Goal: Information Seeking & Learning: Learn about a topic

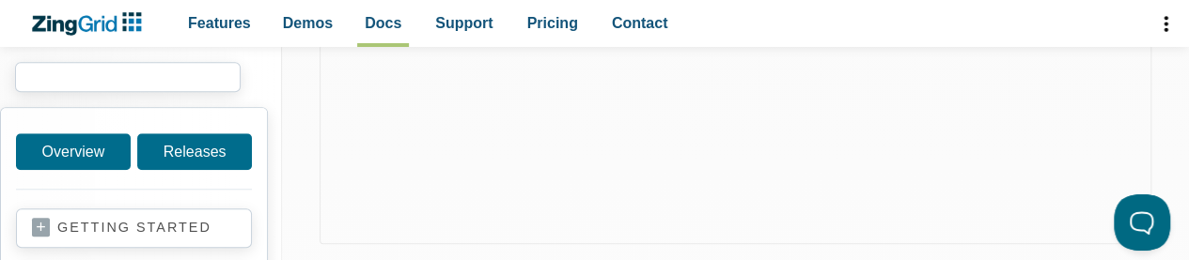
click at [103, 79] on input "search input" at bounding box center [128, 77] width 226 height 30
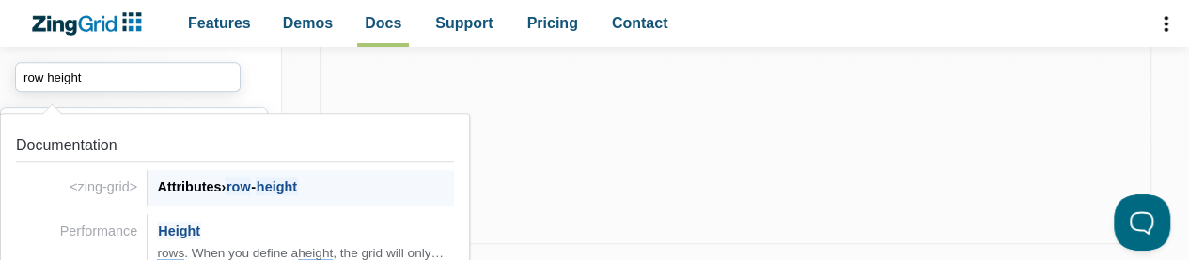
click at [251, 190] on span "row" at bounding box center [238, 187] width 25 height 18
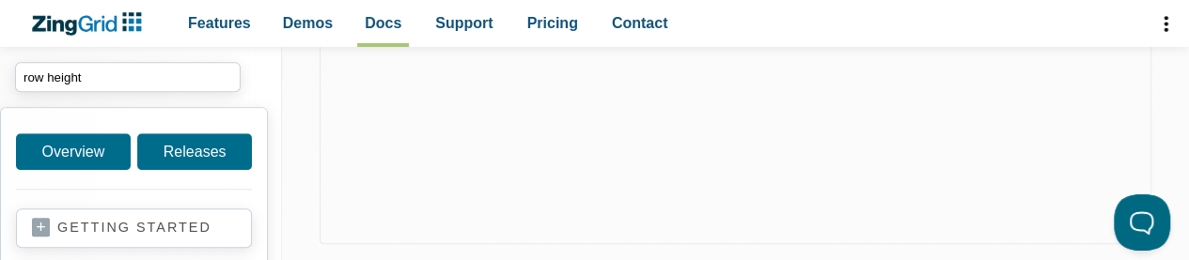
type input "row height"
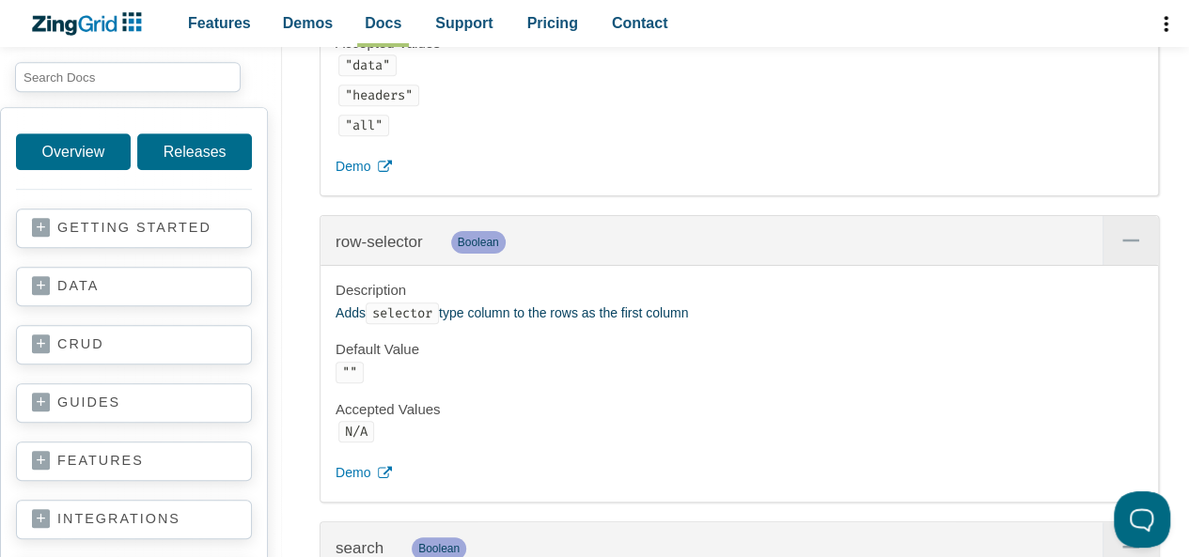
scroll to position [36334, 0]
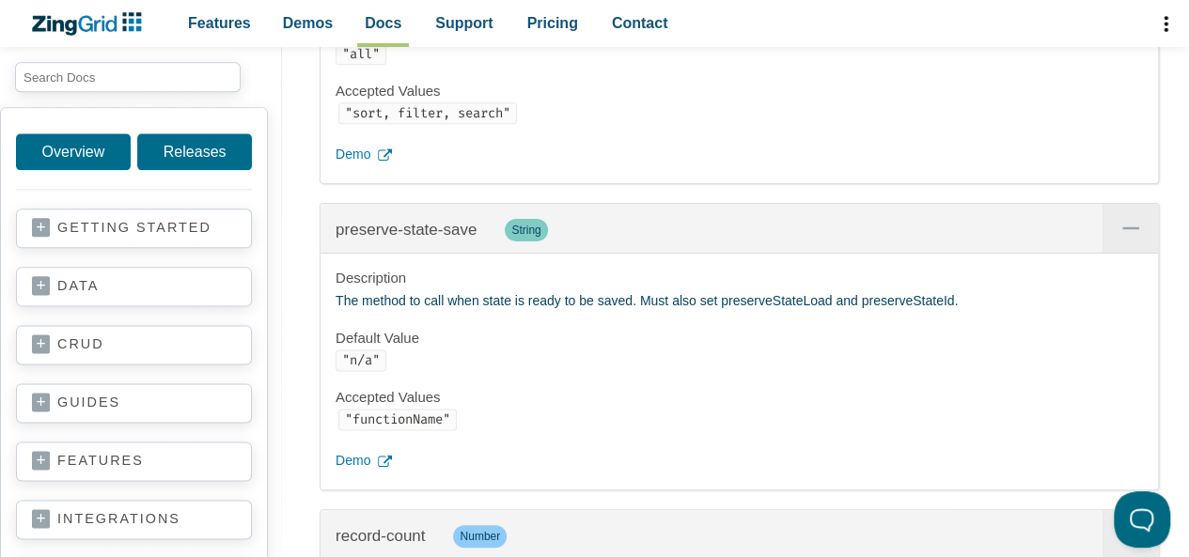
scroll to position [37682, 0]
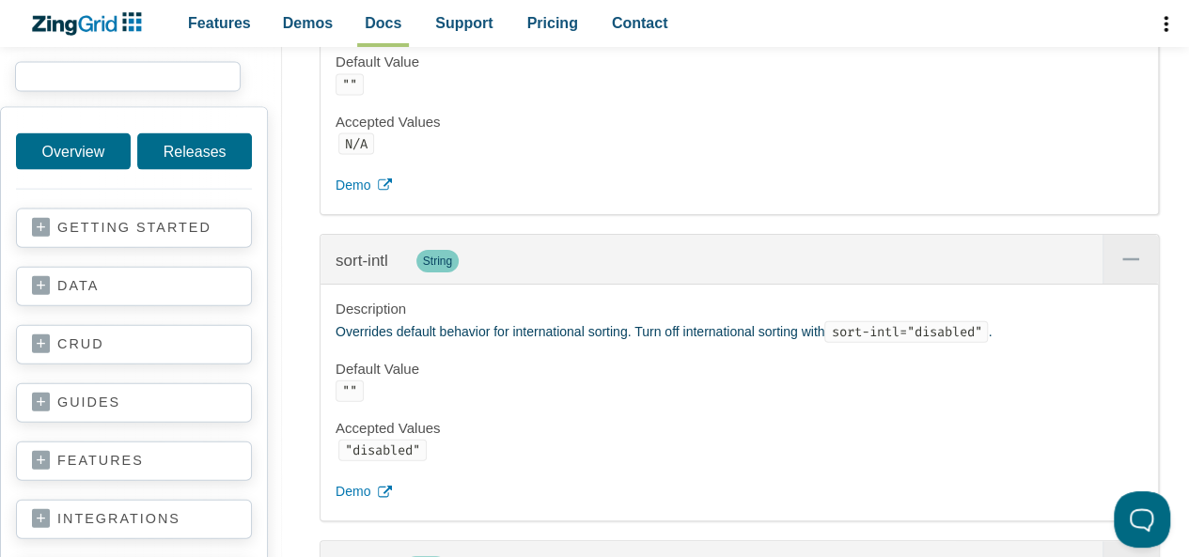
click at [77, 82] on input "search input" at bounding box center [128, 77] width 226 height 30
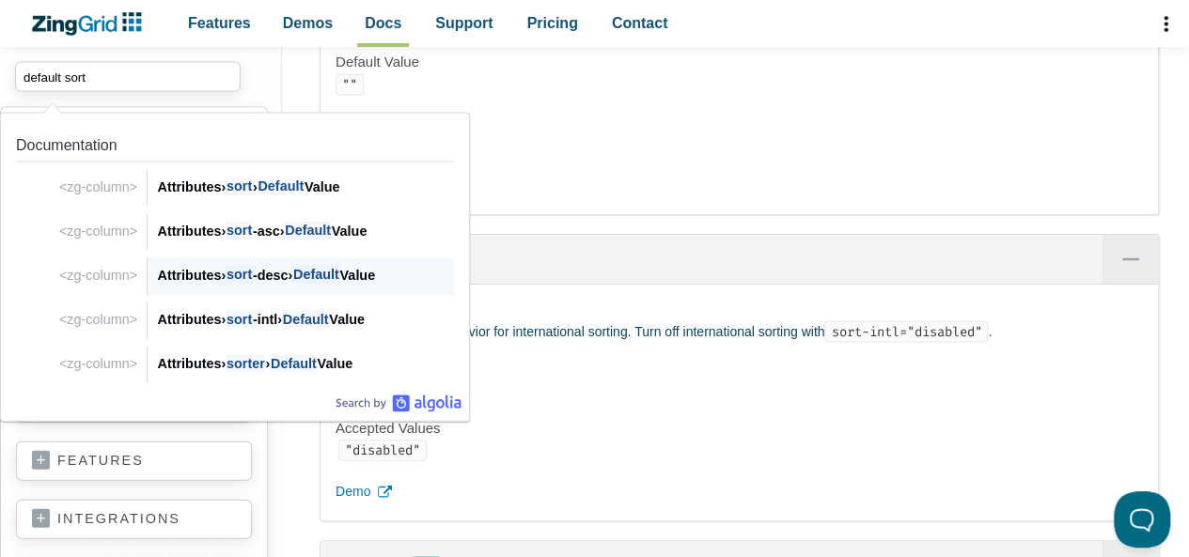
click at [330, 277] on span "Default" at bounding box center [315, 275] width 47 height 18
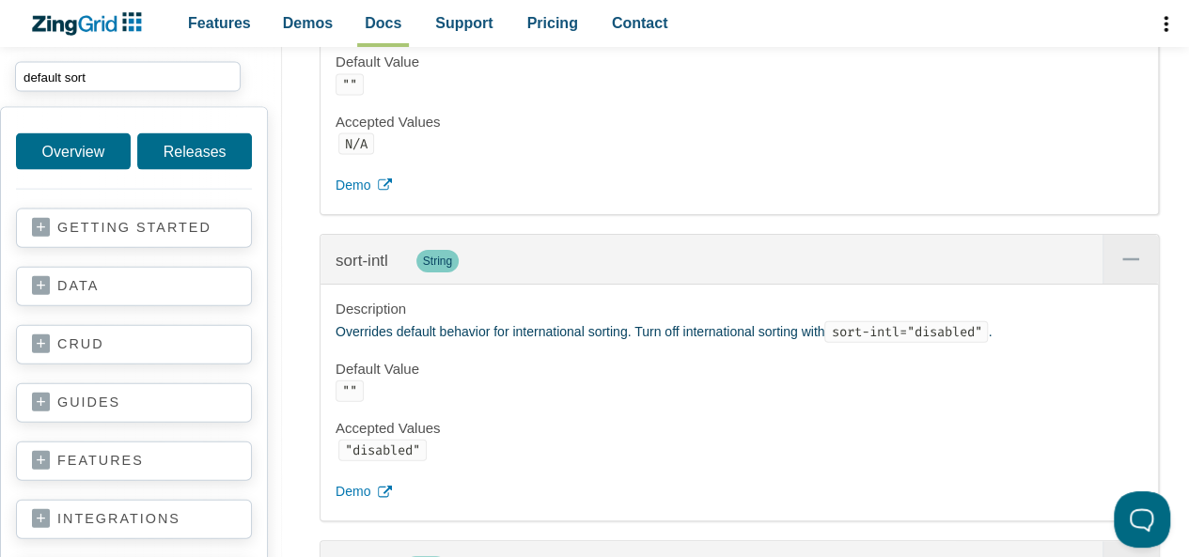
type input "default sort"
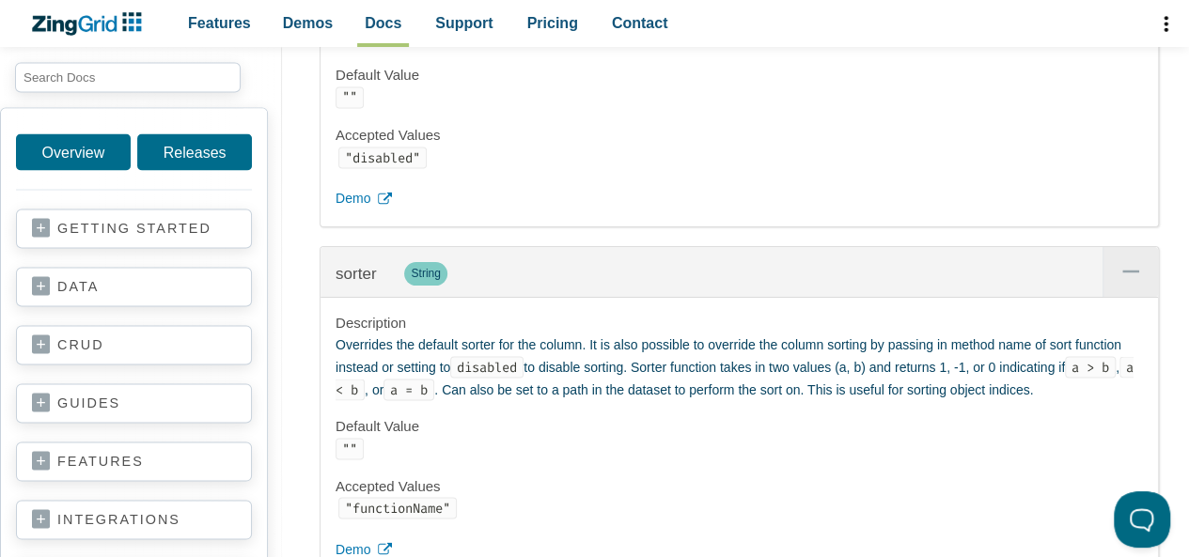
scroll to position [26436, 0]
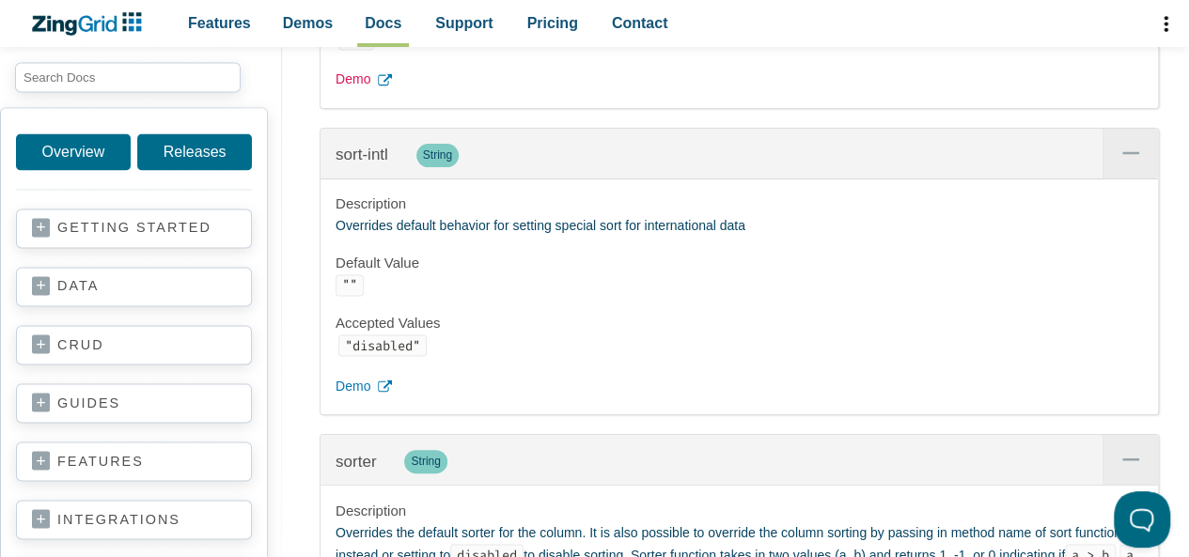
click at [355, 91] on span "Demo" at bounding box center [353, 80] width 35 height 23
